Goal: Transaction & Acquisition: Subscribe to service/newsletter

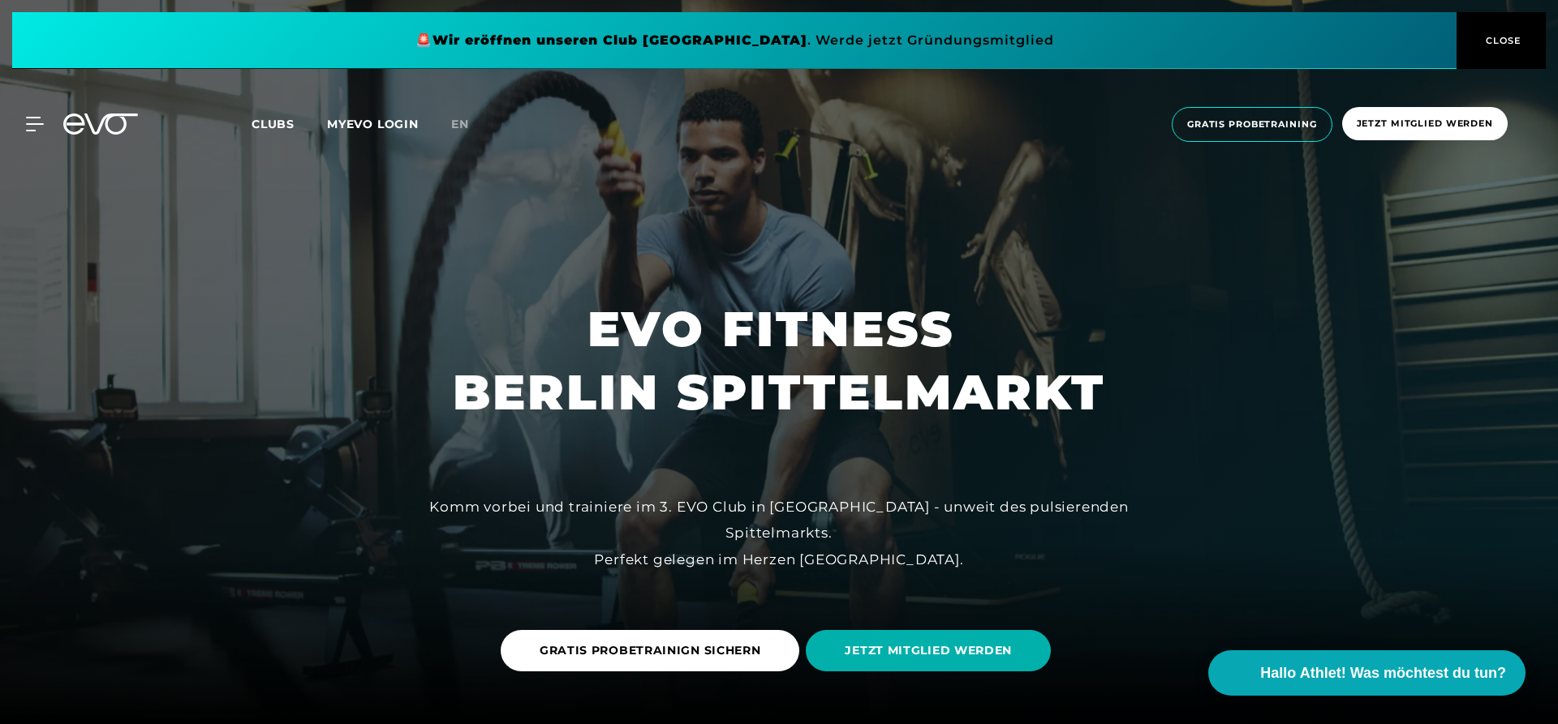
click at [281, 130] on span "Clubs" at bounding box center [272, 124] width 43 height 15
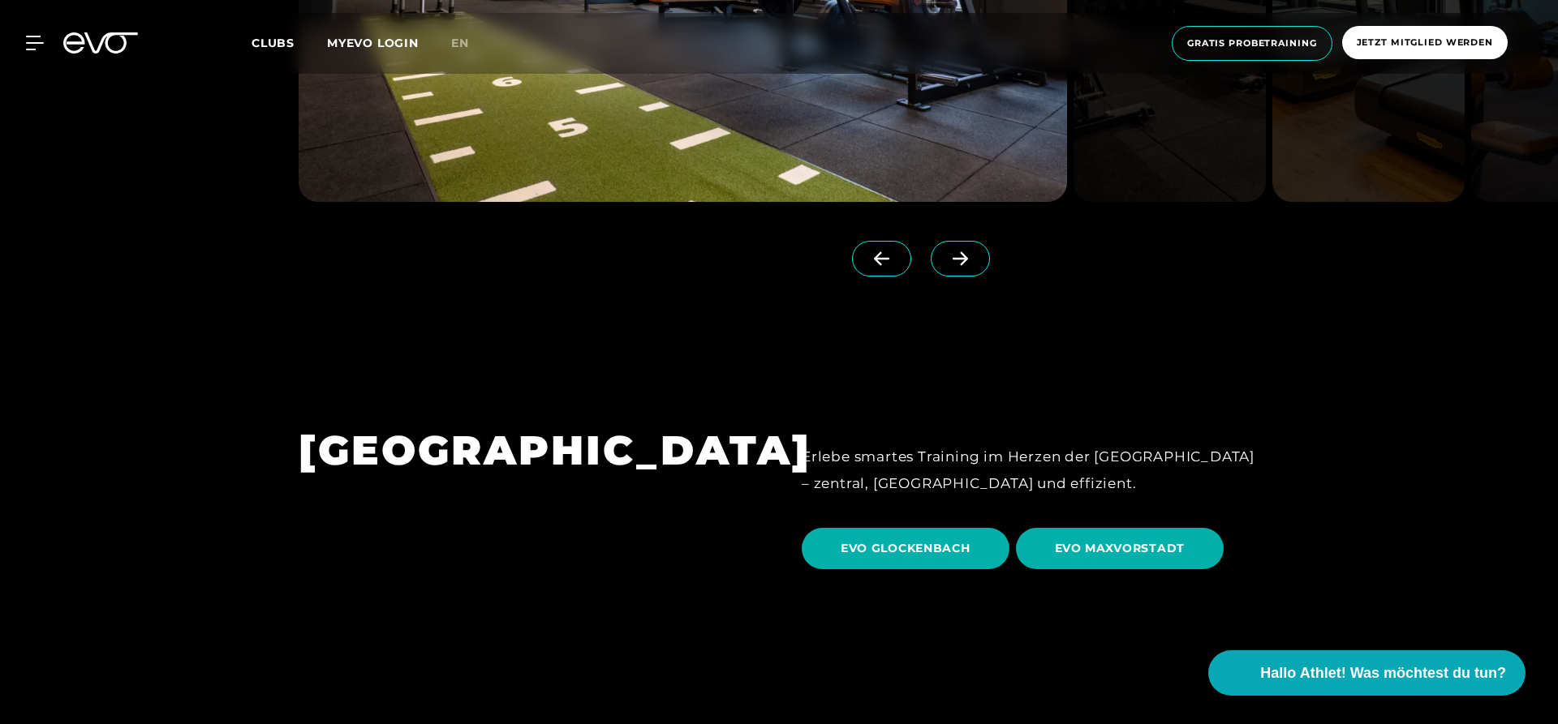
scroll to position [4965, 0]
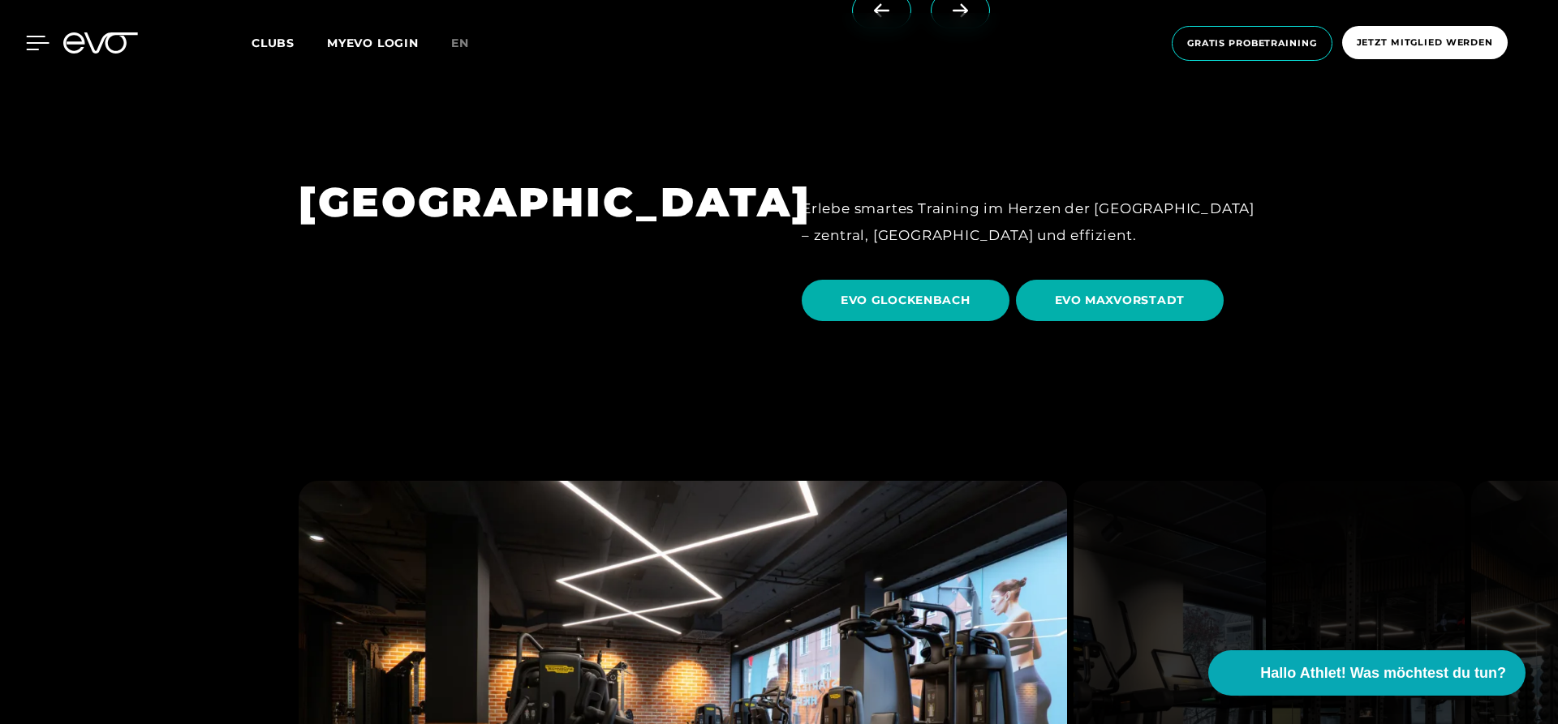
click at [37, 42] on icon at bounding box center [38, 43] width 23 height 13
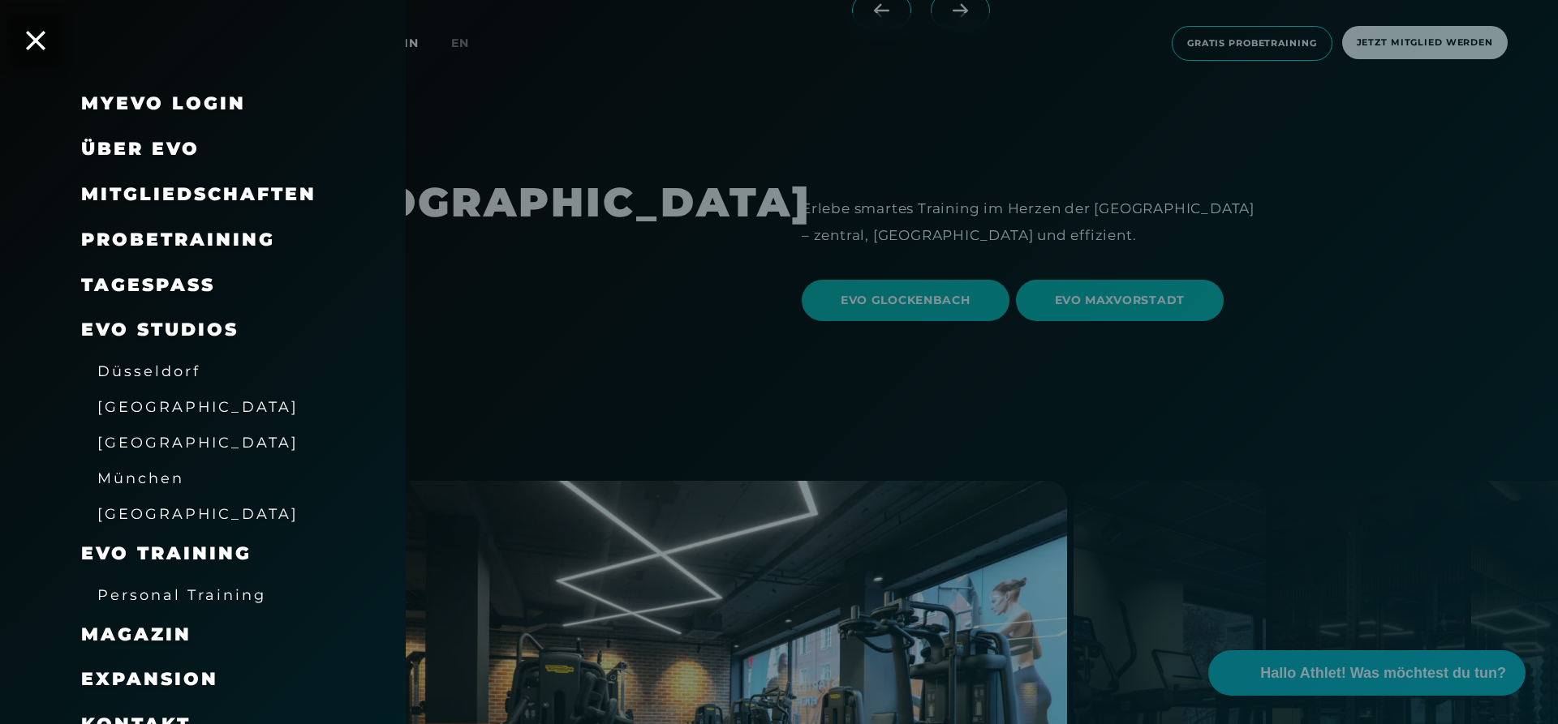
click at [222, 184] on span "Mitgliedschaften" at bounding box center [198, 194] width 235 height 22
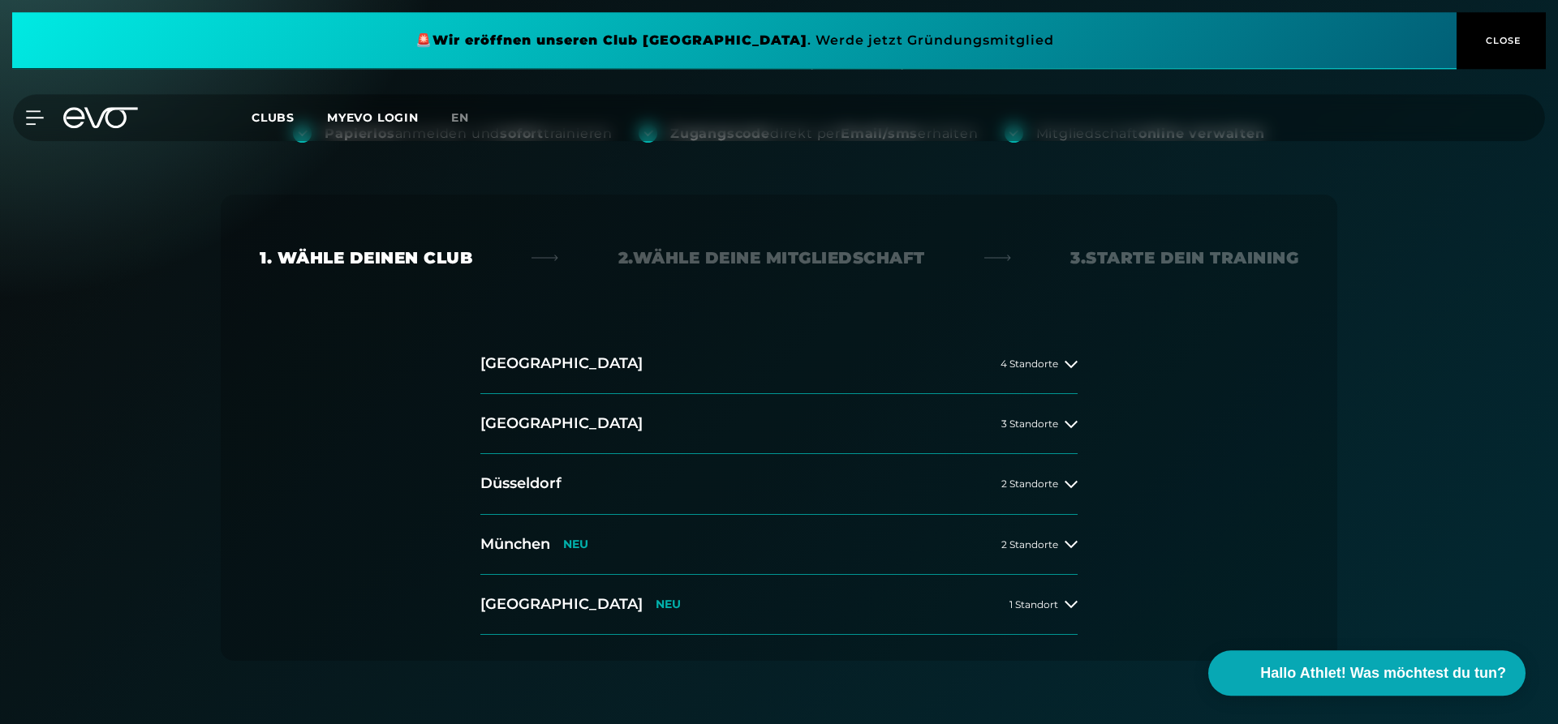
scroll to position [166, 0]
click at [1065, 361] on icon at bounding box center [1070, 362] width 13 height 7
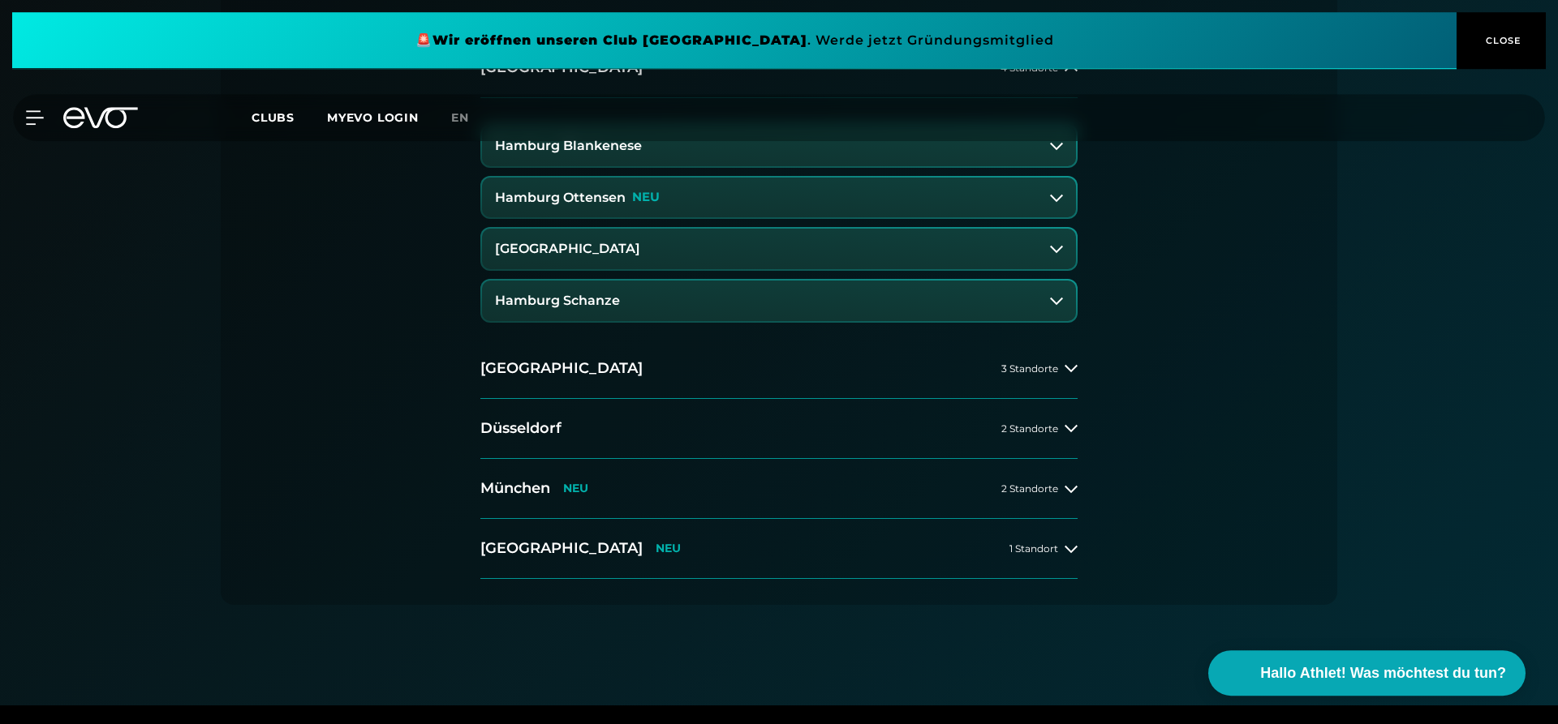
scroll to position [497, 0]
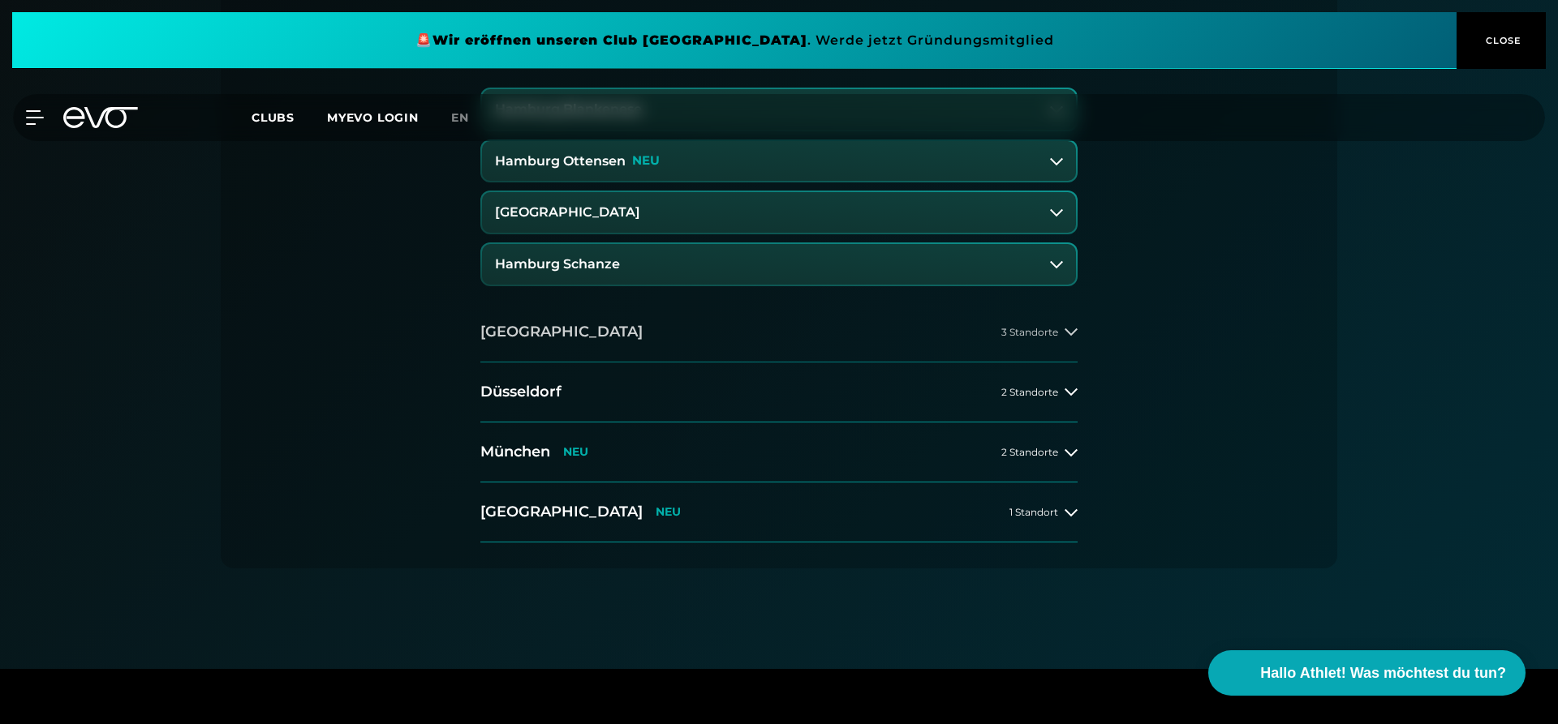
click at [1060, 337] on div "3 Standorte" at bounding box center [1039, 331] width 76 height 13
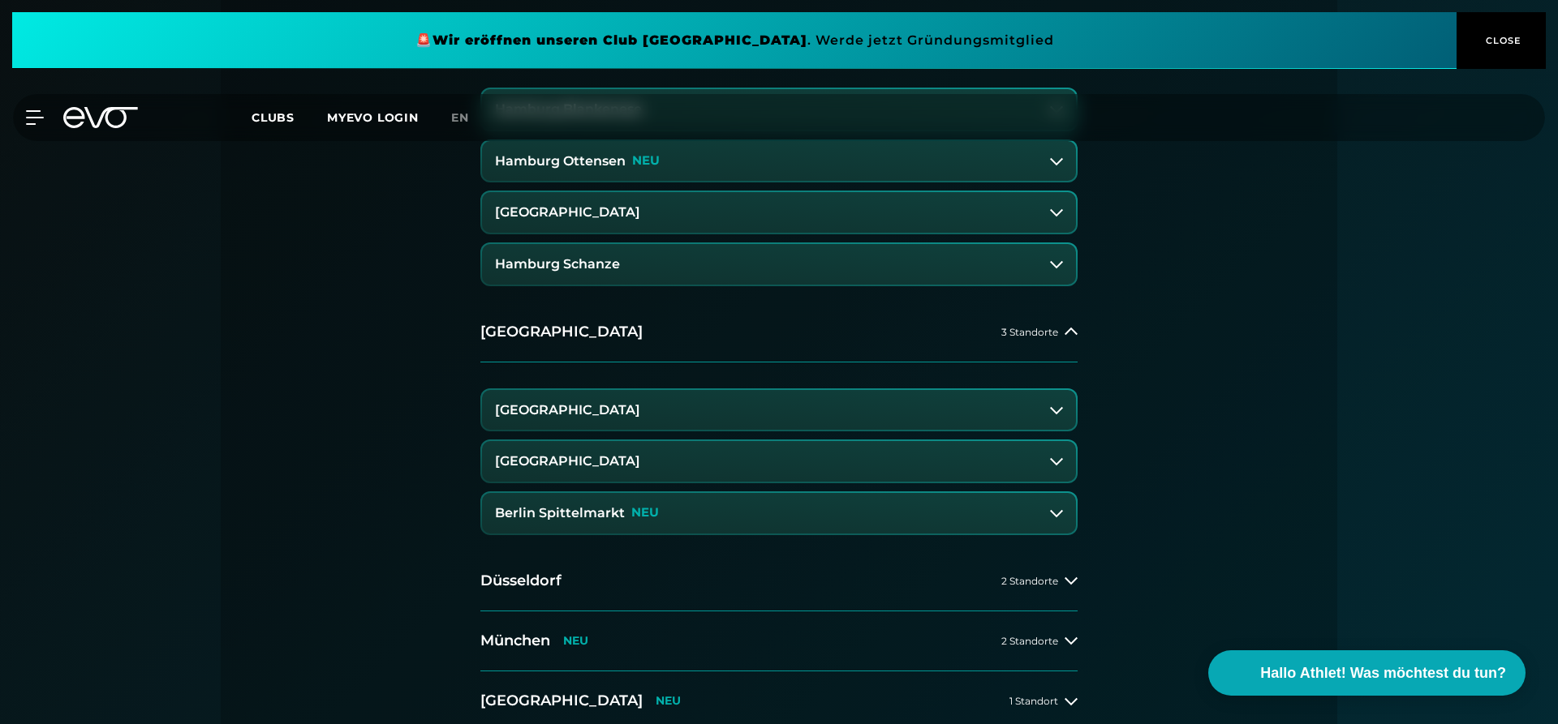
click at [1044, 505] on button "Berlin Spittelmarkt NEU" at bounding box center [779, 513] width 594 height 41
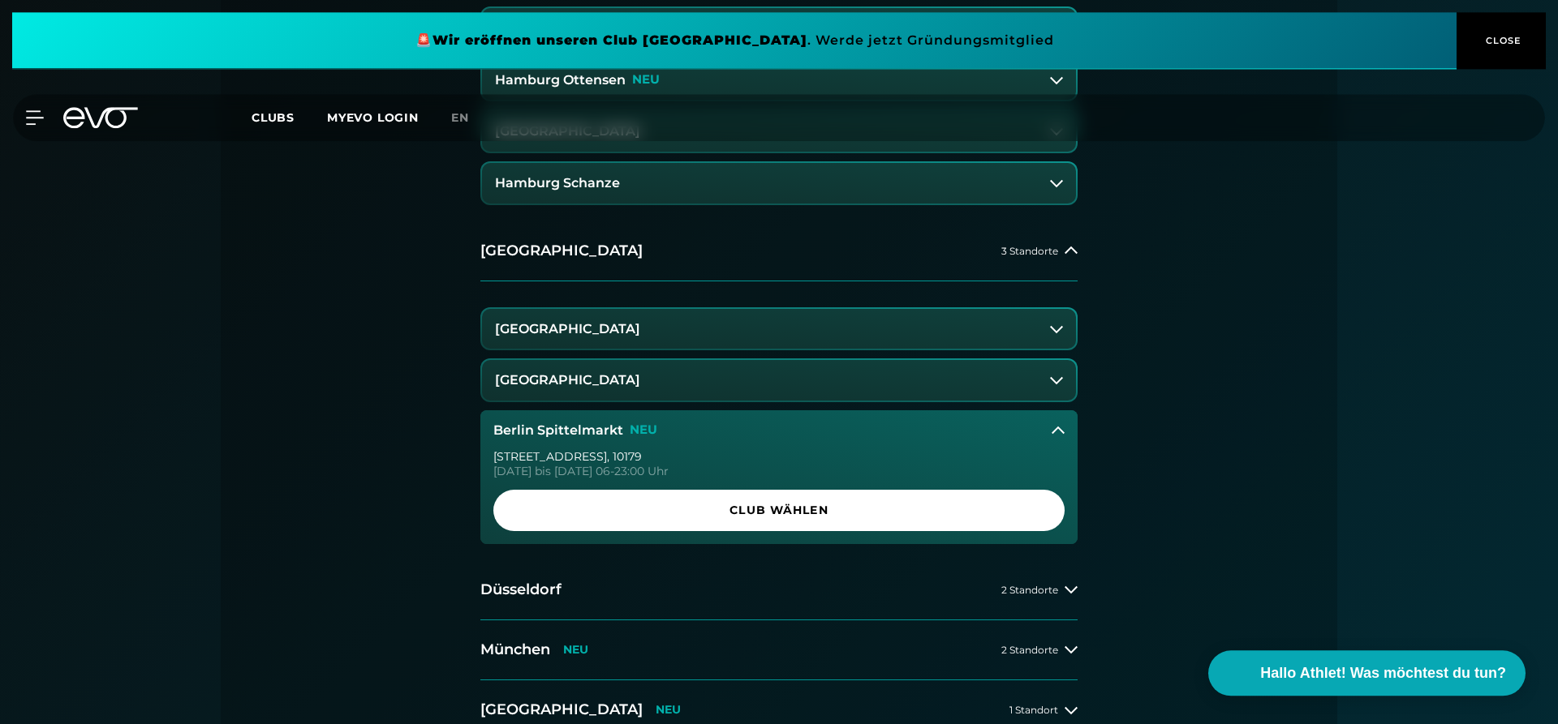
scroll to position [662, 0]
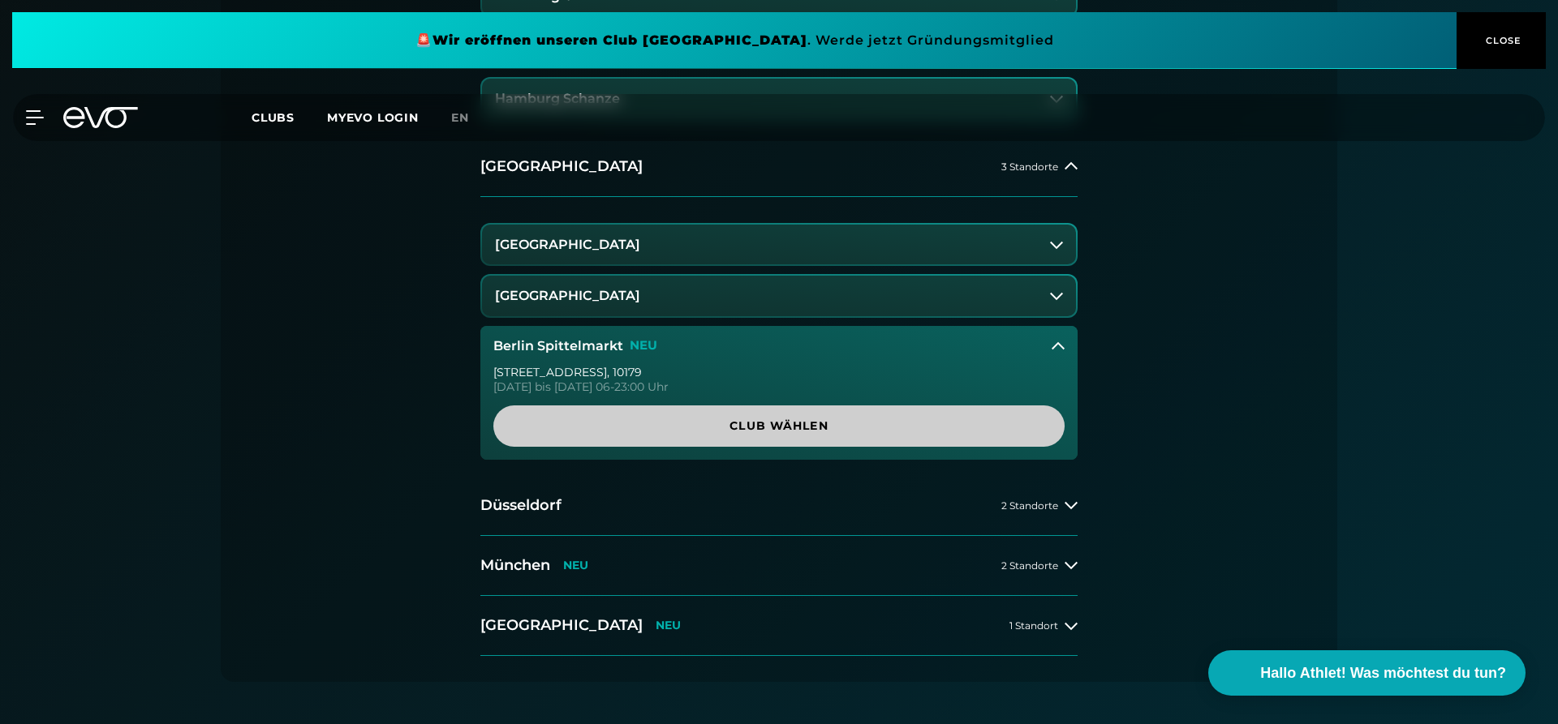
click at [951, 431] on span "Club wählen" at bounding box center [778, 426] width 493 height 17
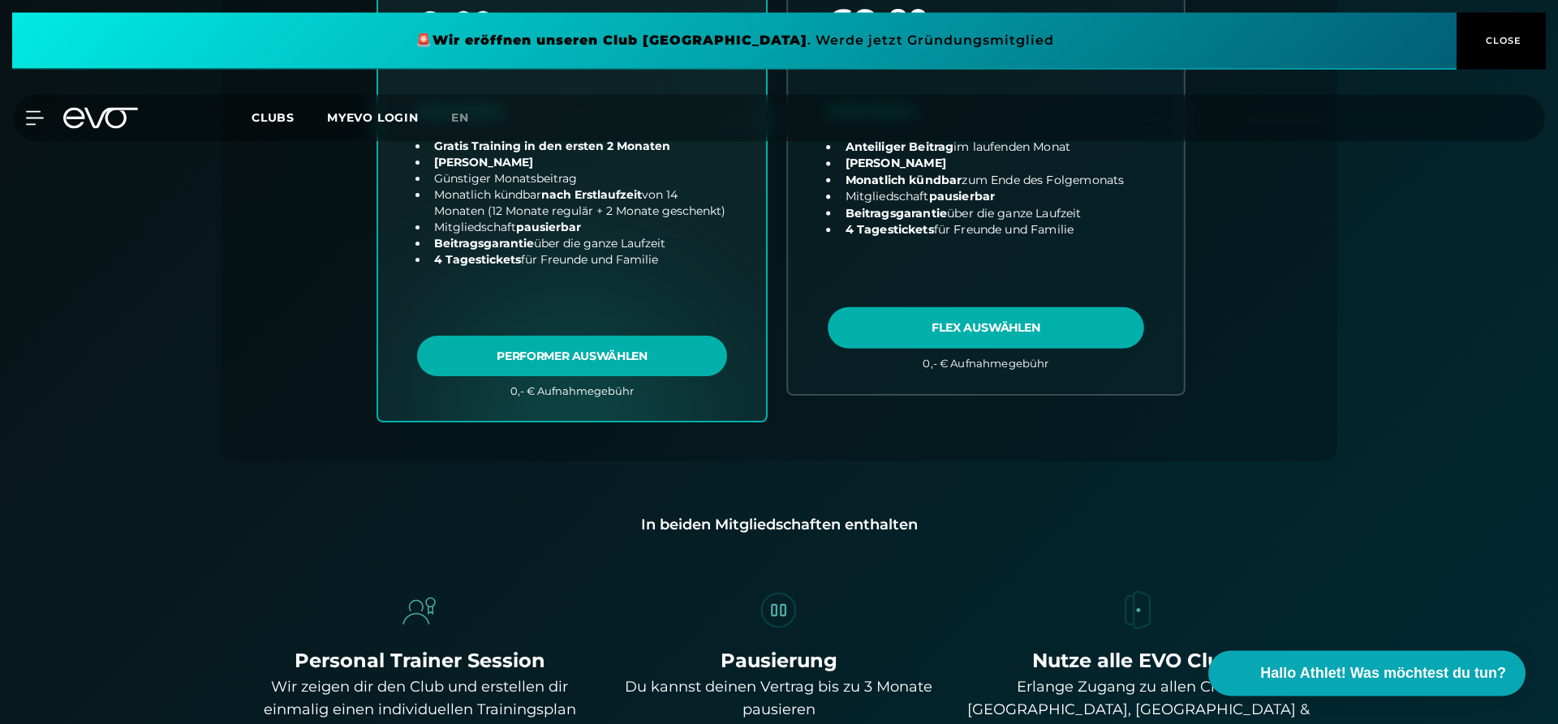
scroll to position [679, 0]
